Goal: Transaction & Acquisition: Purchase product/service

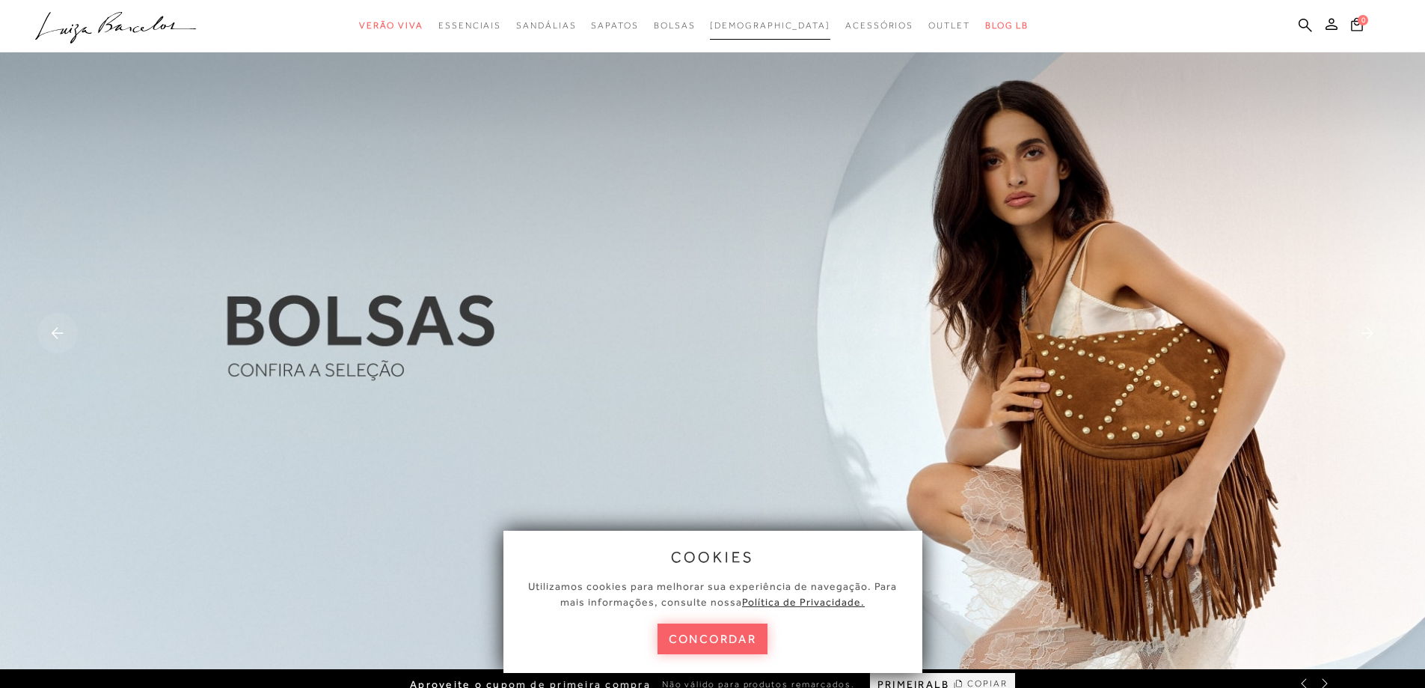
click at [794, 34] on link "[DEMOGRAPHIC_DATA]" at bounding box center [770, 26] width 120 height 28
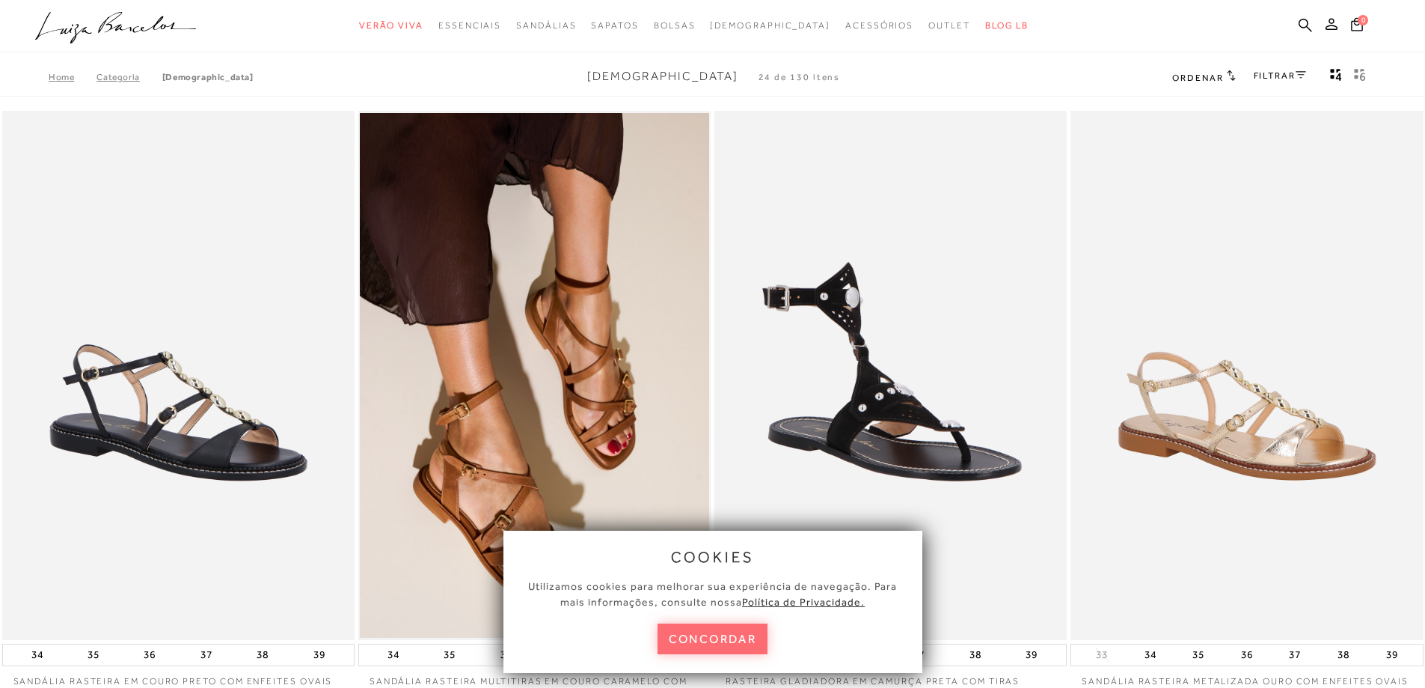
click at [691, 635] on button "concordar" at bounding box center [713, 638] width 111 height 31
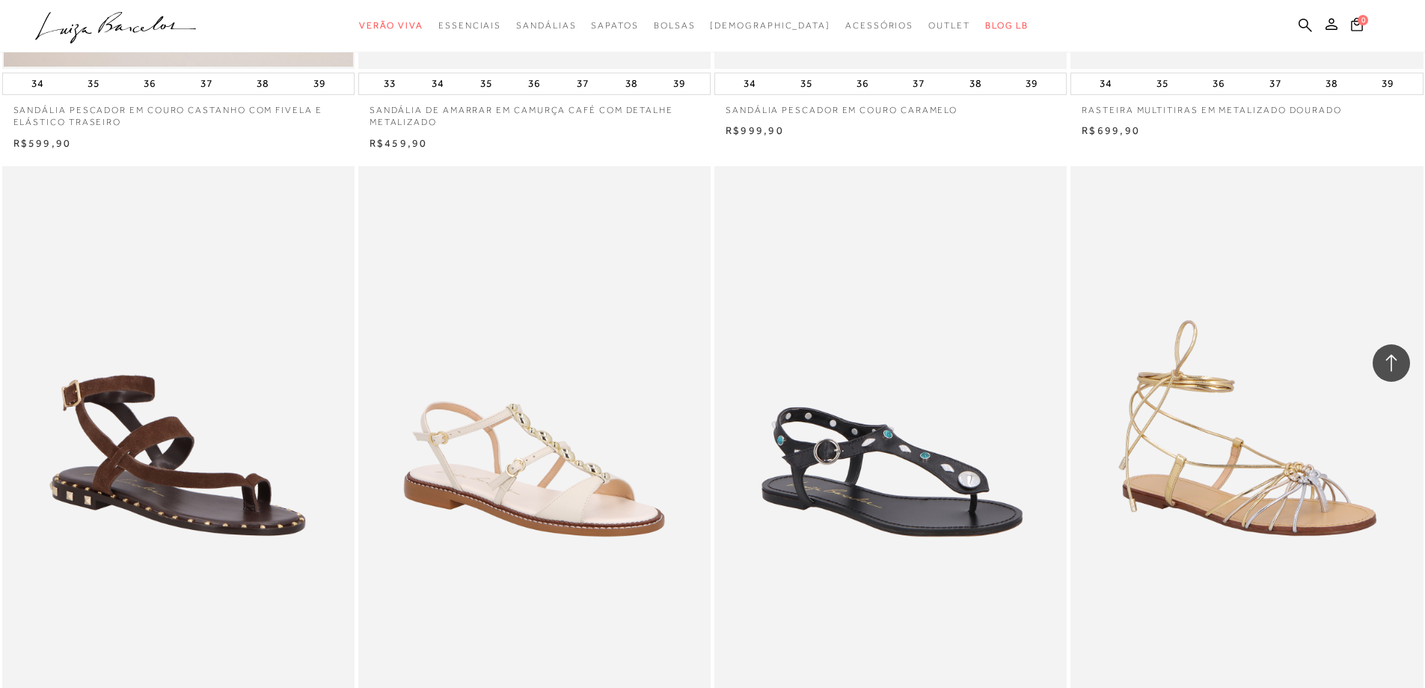
scroll to position [823, 0]
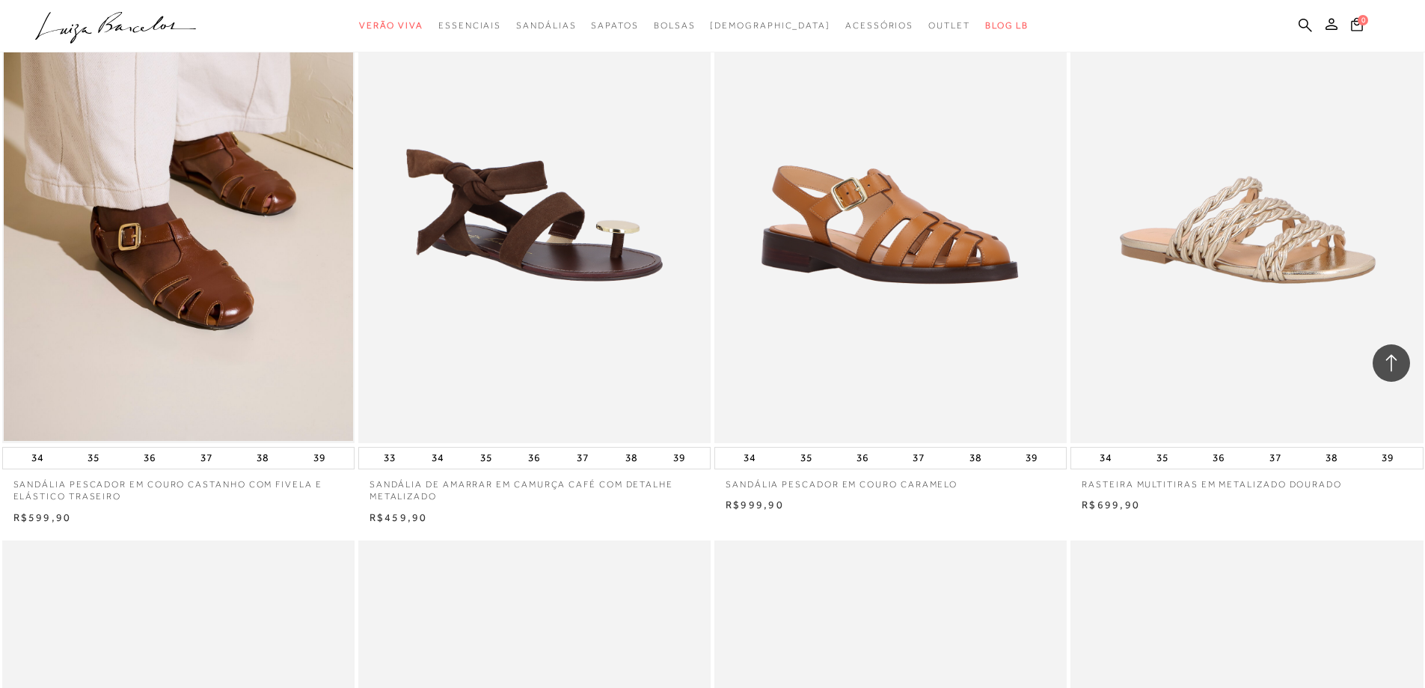
click at [1252, 482] on p "RASTEIRA MULTITIRAS EM METALIZADO DOURADO" at bounding box center [1247, 480] width 352 height 22
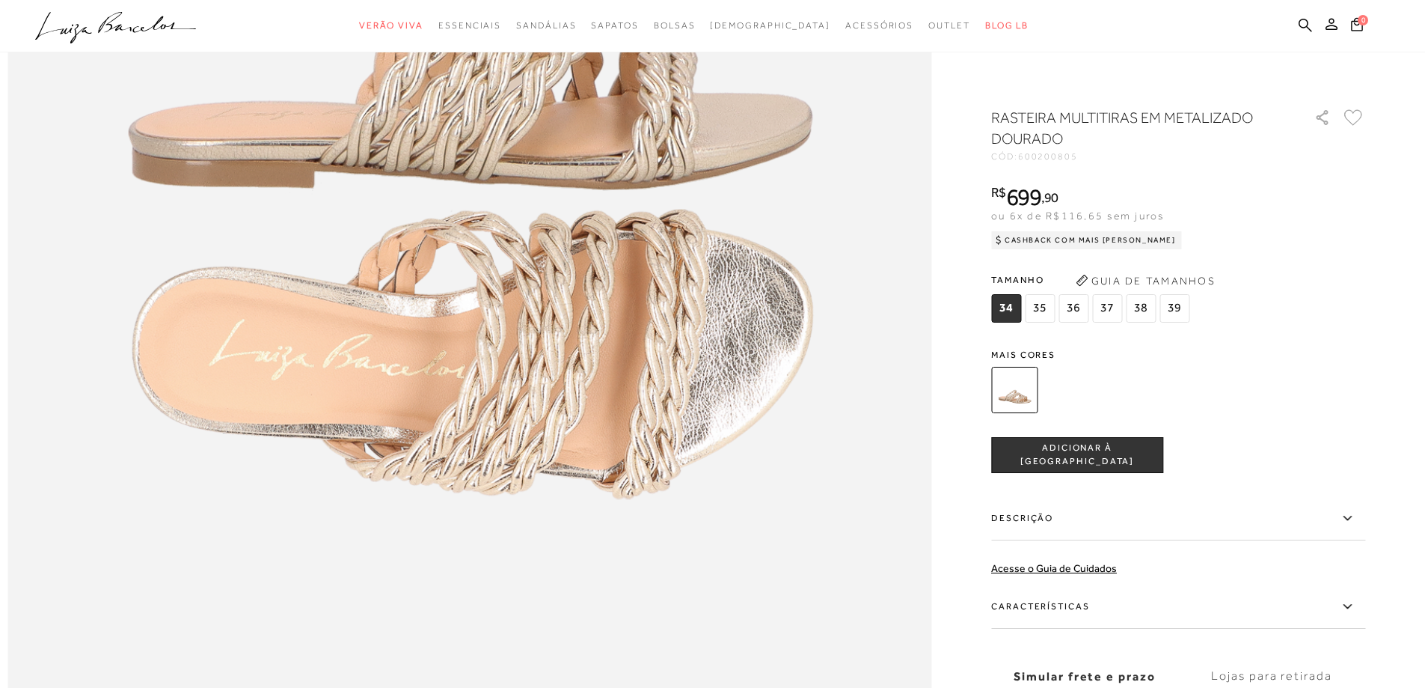
scroll to position [1796, 0]
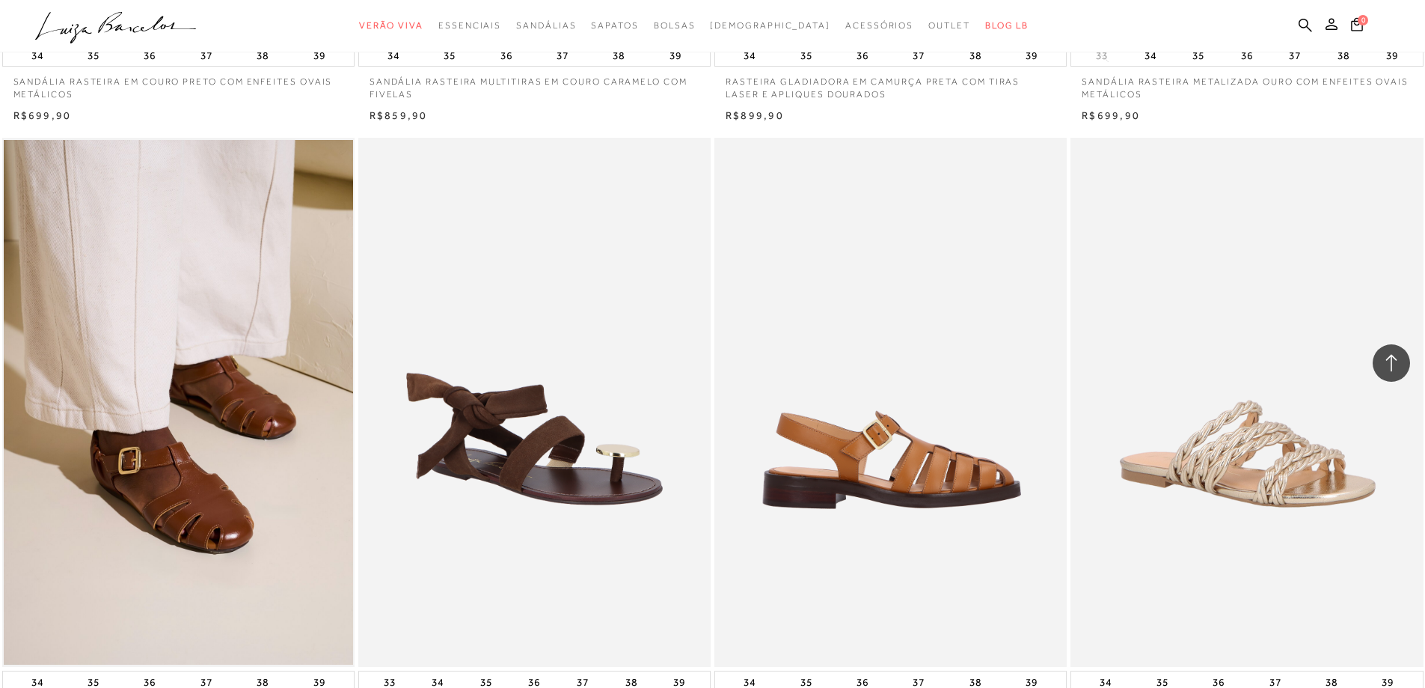
scroll to position [4569, 0]
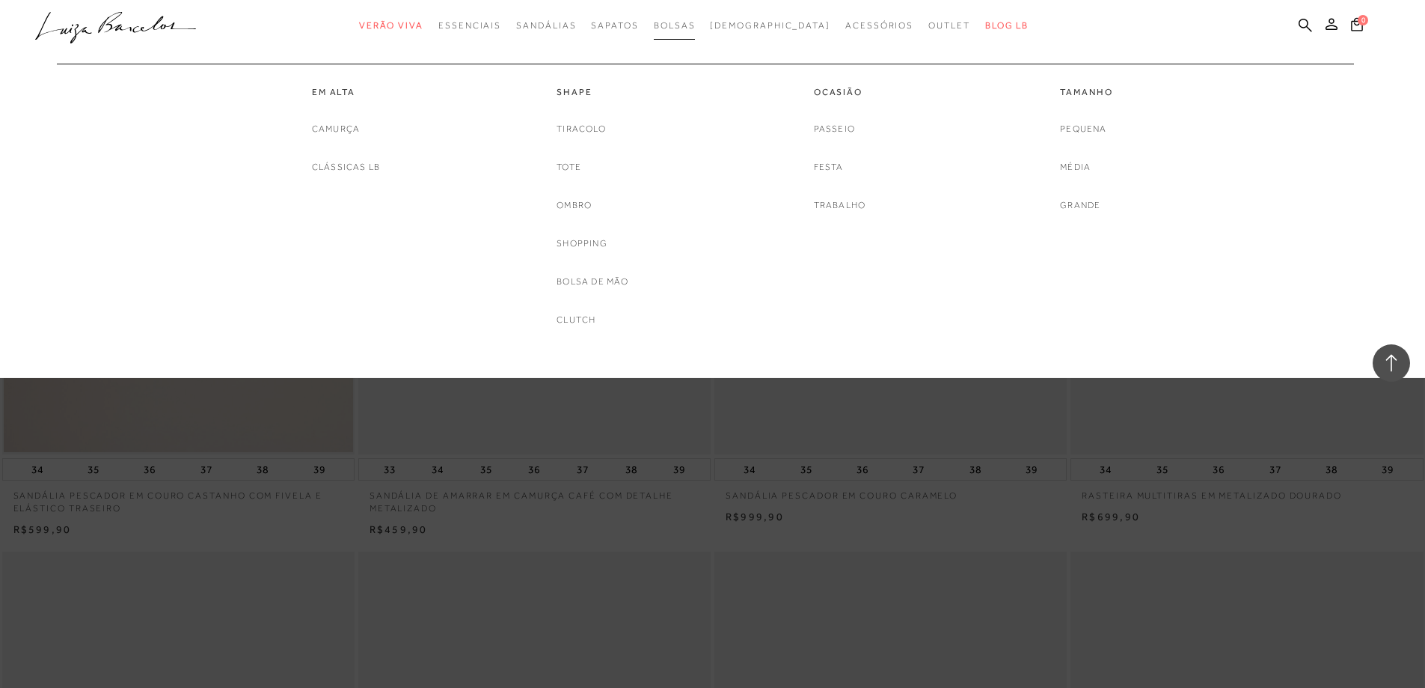
click at [689, 20] on span "Bolsas" at bounding box center [675, 25] width 42 height 10
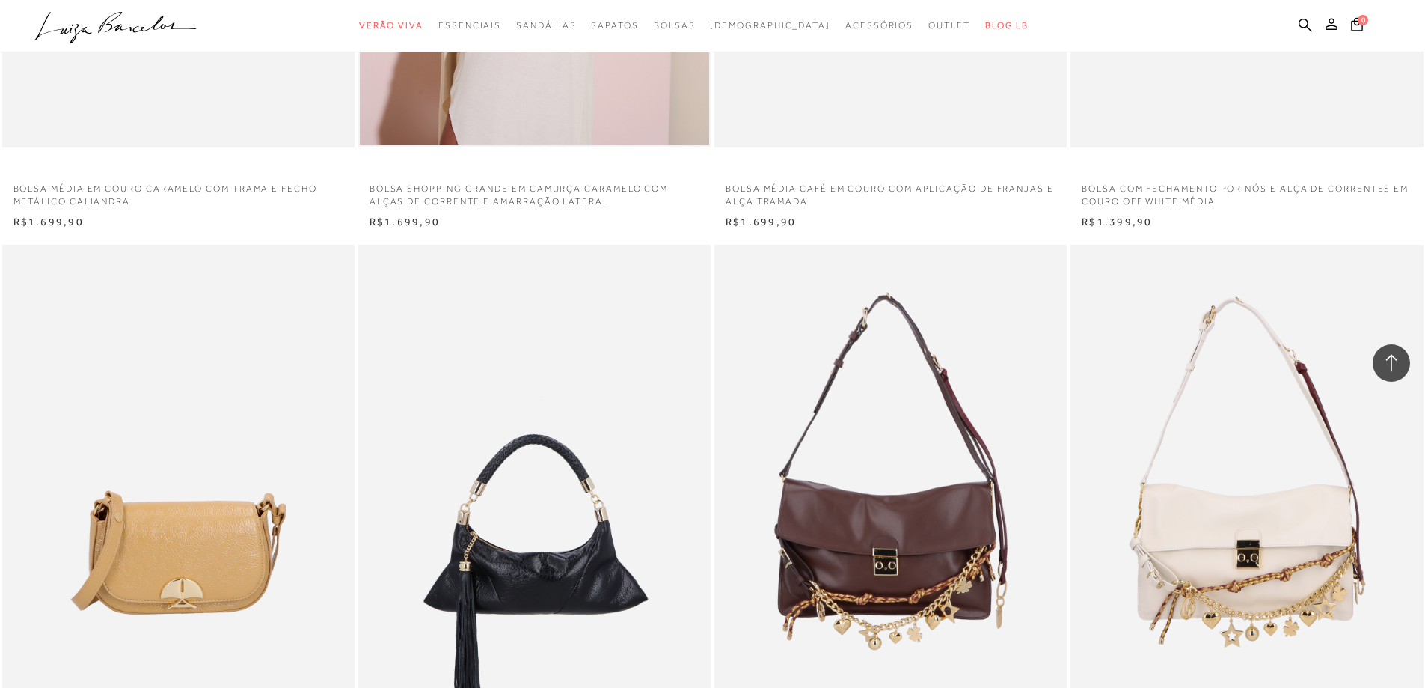
scroll to position [2618, 0]
